Goal: Find specific page/section: Find specific page/section

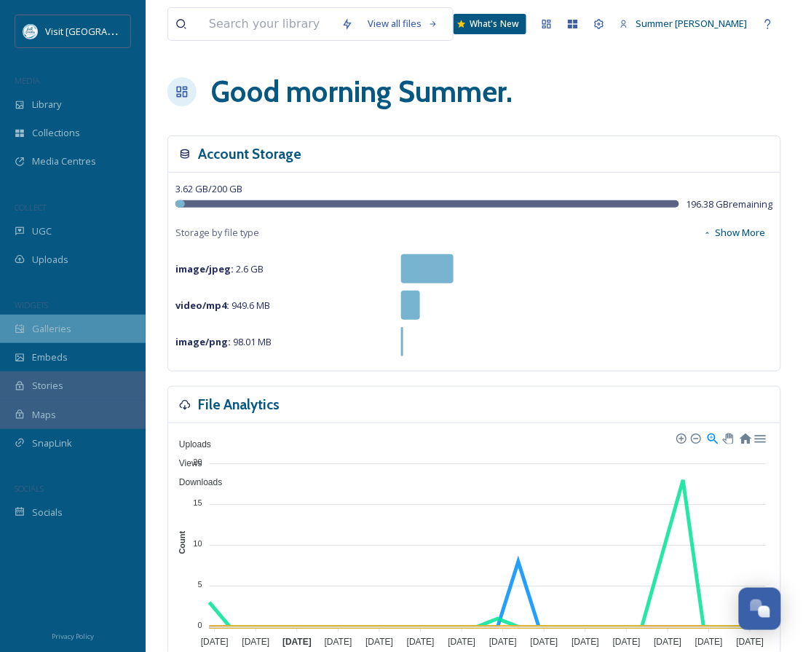
click at [59, 327] on span "Galleries" at bounding box center [51, 329] width 39 height 14
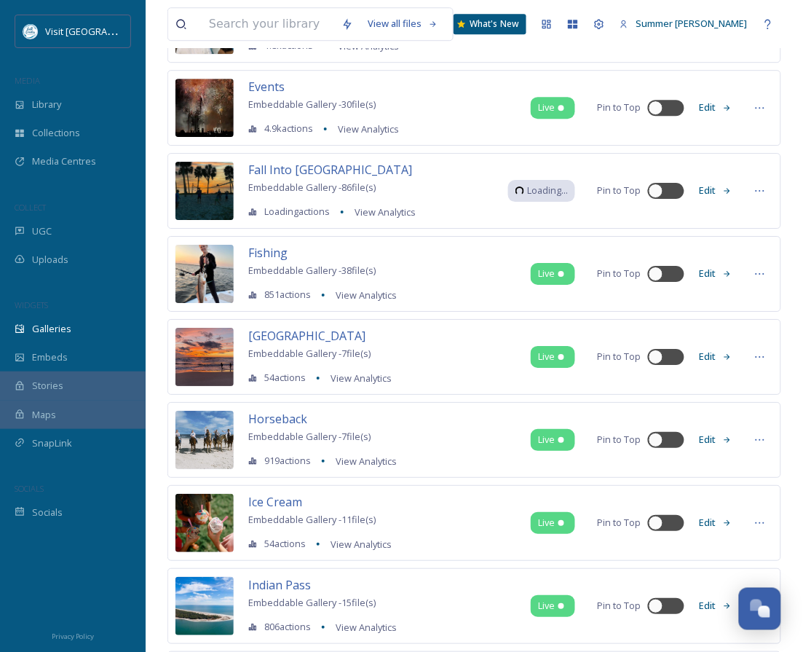
scroll to position [785, 0]
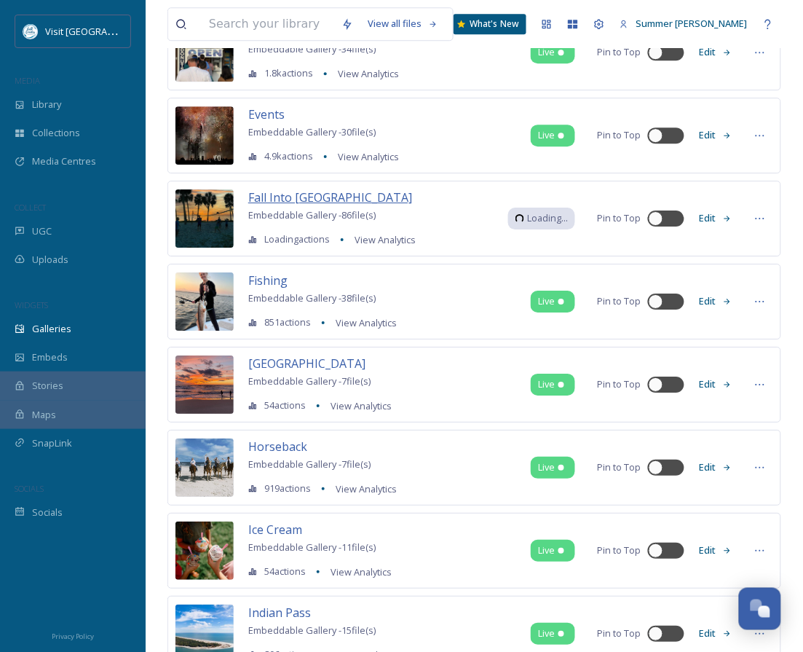
click at [304, 194] on span "Fall Into [GEOGRAPHIC_DATA]" at bounding box center [330, 197] width 164 height 16
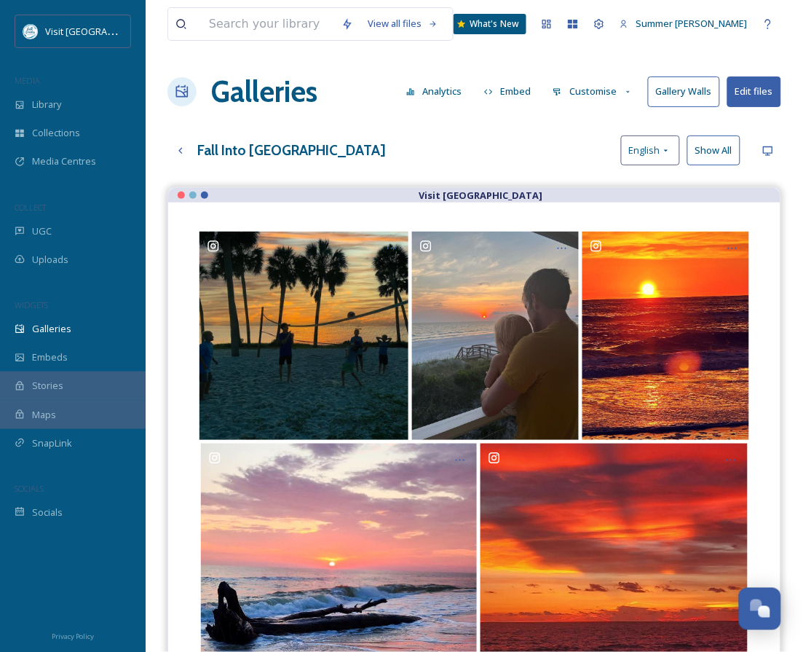
click at [664, 86] on button "Gallery Walls" at bounding box center [684, 91] width 72 height 30
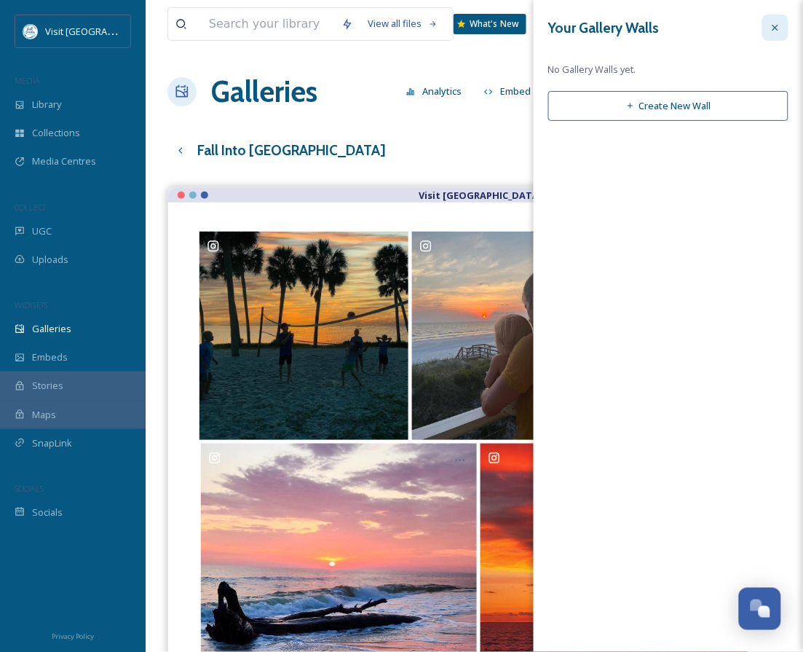
click at [776, 28] on icon at bounding box center [775, 28] width 6 height 6
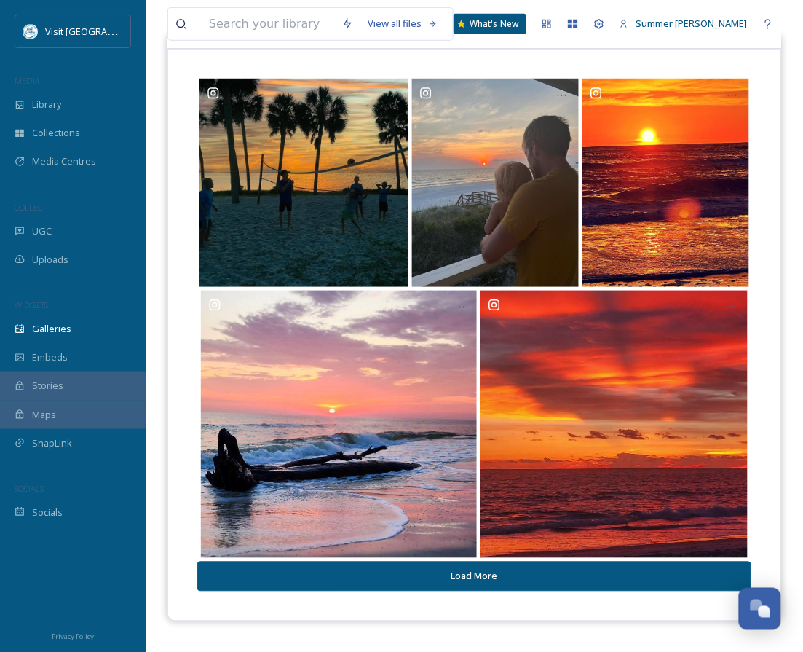
scroll to position [210, 0]
